Goal: Task Accomplishment & Management: Manage account settings

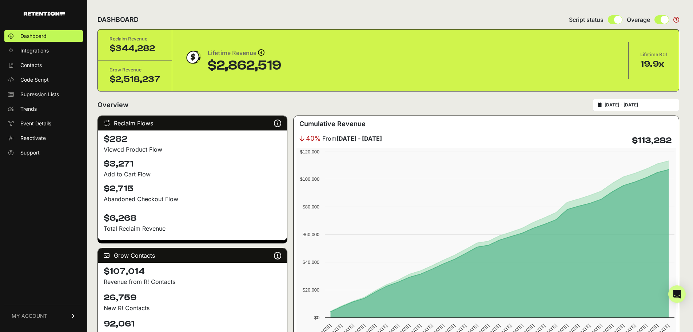
click at [36, 316] on span "MY ACCOUNT" at bounding box center [30, 315] width 36 height 7
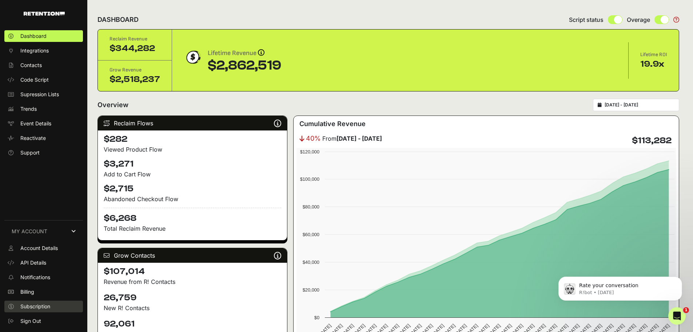
click at [37, 308] on span "Subscription" at bounding box center [35, 305] width 30 height 7
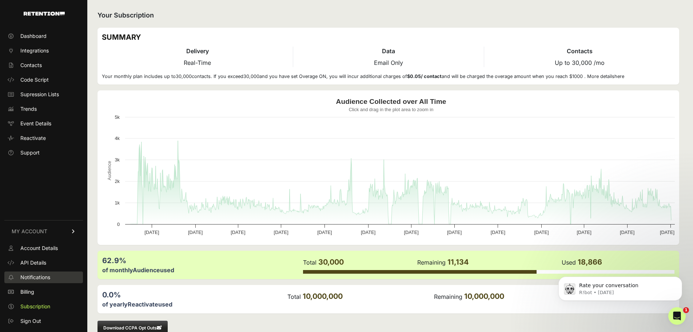
click at [41, 280] on span "Notifications" at bounding box center [35, 276] width 30 height 7
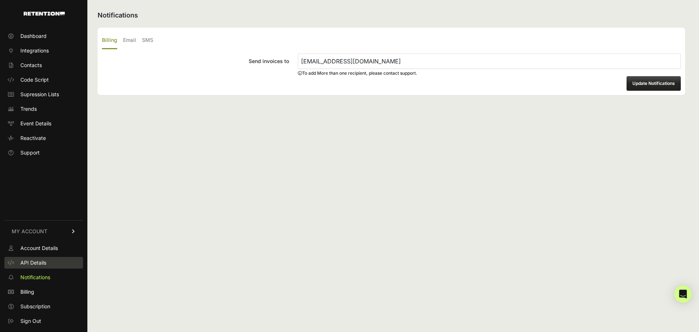
click at [35, 261] on span "API Details" at bounding box center [33, 262] width 26 height 7
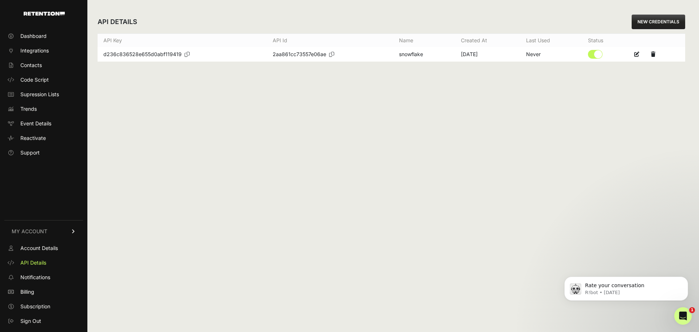
click at [22, 200] on div "Dashboard Integrations Contacts Code Script Supression Lists Trends Event Detai…" at bounding box center [43, 177] width 87 height 308
click at [43, 245] on span "Account Details" at bounding box center [38, 247] width 37 height 7
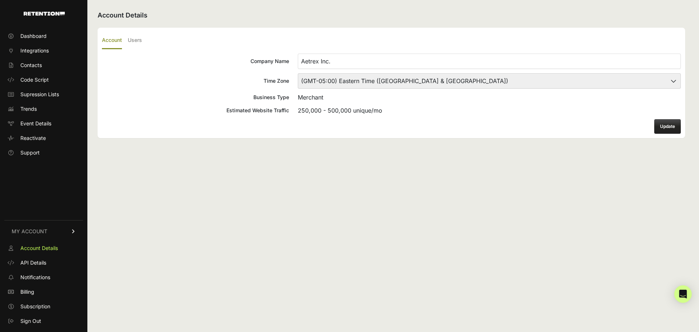
click at [127, 32] on ul "Account Users" at bounding box center [391, 40] width 579 height 17
click at [135, 42] on label "Users" at bounding box center [135, 40] width 14 height 17
click at [0, 0] on input "Users" at bounding box center [0, 0] width 0 height 0
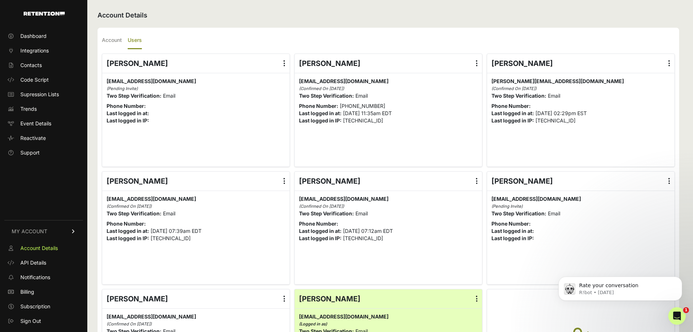
click at [221, 37] on ul "Account Users" at bounding box center [388, 40] width 573 height 17
click at [28, 142] on link "Reactivate" at bounding box center [43, 138] width 79 height 12
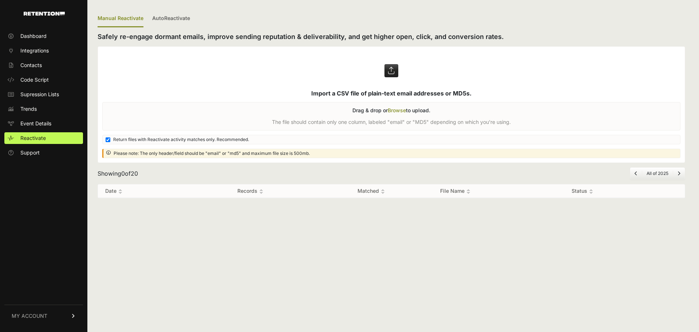
click at [31, 149] on span "Support" at bounding box center [29, 152] width 19 height 7
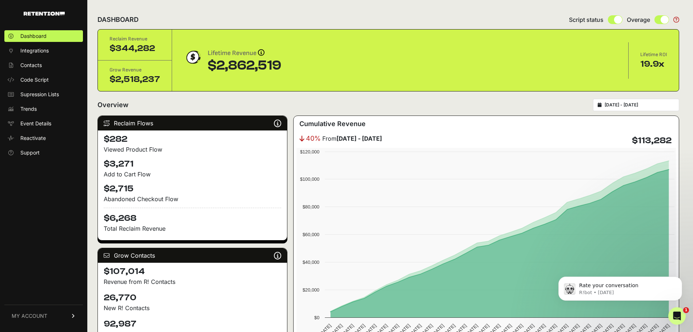
click at [25, 320] on link "MY ACCOUNT" at bounding box center [43, 315] width 79 height 22
click at [25, 310] on link "Subscription" at bounding box center [43, 306] width 79 height 12
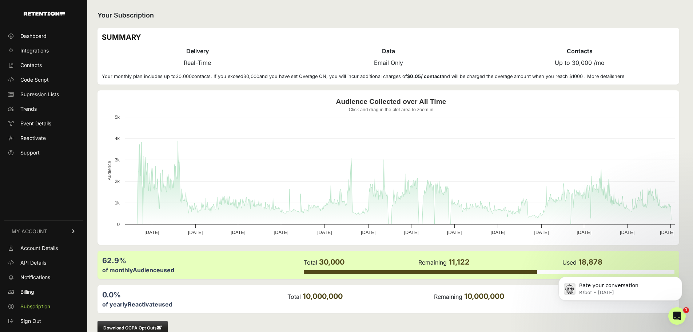
scroll to position [16, 0]
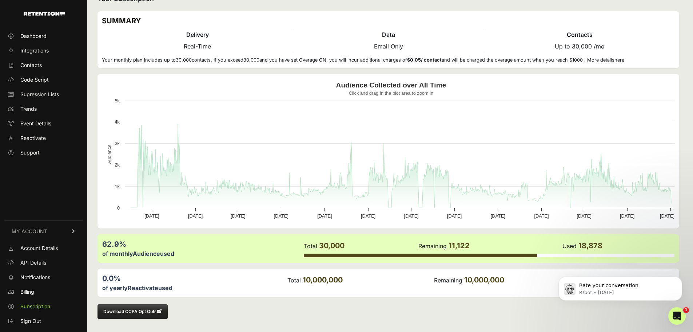
click at [618, 61] on link "here" at bounding box center [620, 59] width 10 height 5
click at [310, 278] on span "10,000,000" at bounding box center [323, 279] width 40 height 9
click at [679, 277] on icon "Dismiss notification" at bounding box center [680, 278] width 4 height 4
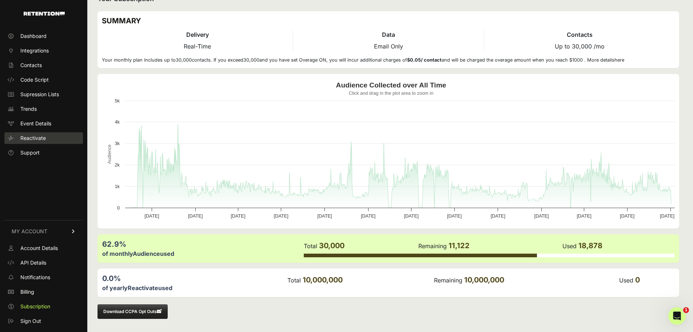
click at [28, 137] on span "Reactivate" at bounding box center [32, 137] width 25 height 7
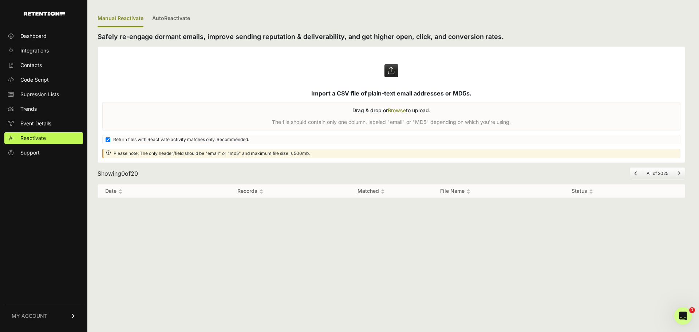
click at [455, 94] on label at bounding box center [391, 105] width 587 height 116
click at [0, 0] on input "file" at bounding box center [0, 0] width 0 height 0
click at [173, 19] on link "AutoReactivate" at bounding box center [171, 18] width 38 height 17
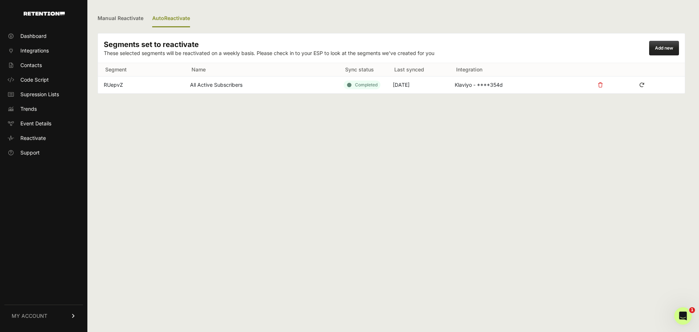
click at [132, 52] on p "These selected segments will be reactivated on a weekly basis. Please check in …" at bounding box center [269, 52] width 330 height 7
click at [245, 94] on td "All Active Subscribers" at bounding box center [261, 84] width 154 height 17
click at [641, 85] on icon at bounding box center [641, 84] width 11 height 11
click at [119, 20] on link "Manual Reactivate" at bounding box center [121, 18] width 46 height 17
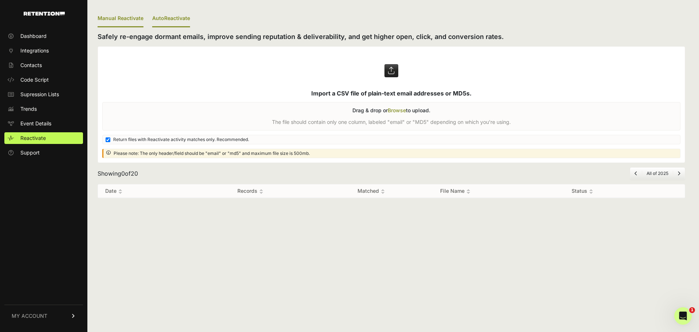
click at [171, 20] on link "AutoReactivate" at bounding box center [171, 18] width 38 height 17
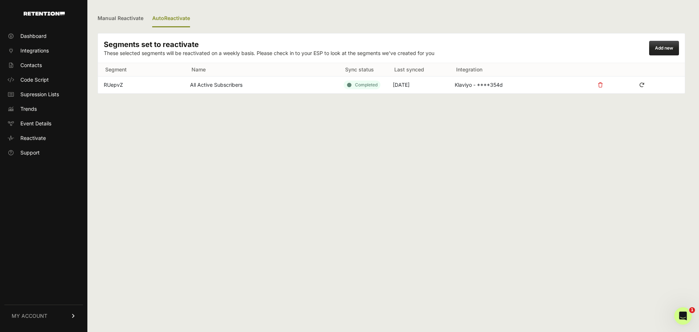
click at [212, 91] on td "All Active Subscribers" at bounding box center [261, 84] width 154 height 17
click at [404, 52] on p "These selected segments will be reactivated on a weekly basis. Please check in …" at bounding box center [269, 52] width 330 height 7
